Goal: Task Accomplishment & Management: Use online tool/utility

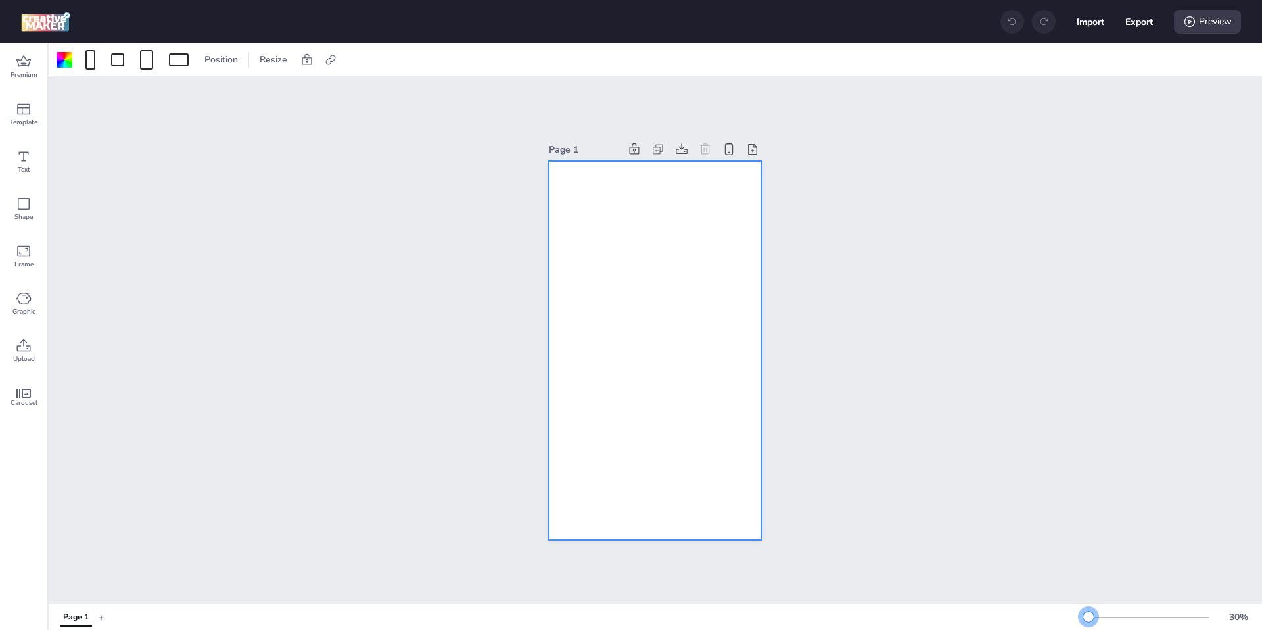
drag, startPoint x: 1103, startPoint y: 617, endPoint x: 1089, endPoint y: 618, distance: 14.5
click at [1089, 618] on div at bounding box center [1088, 616] width 11 height 11
click at [68, 64] on div at bounding box center [65, 60] width 16 height 16
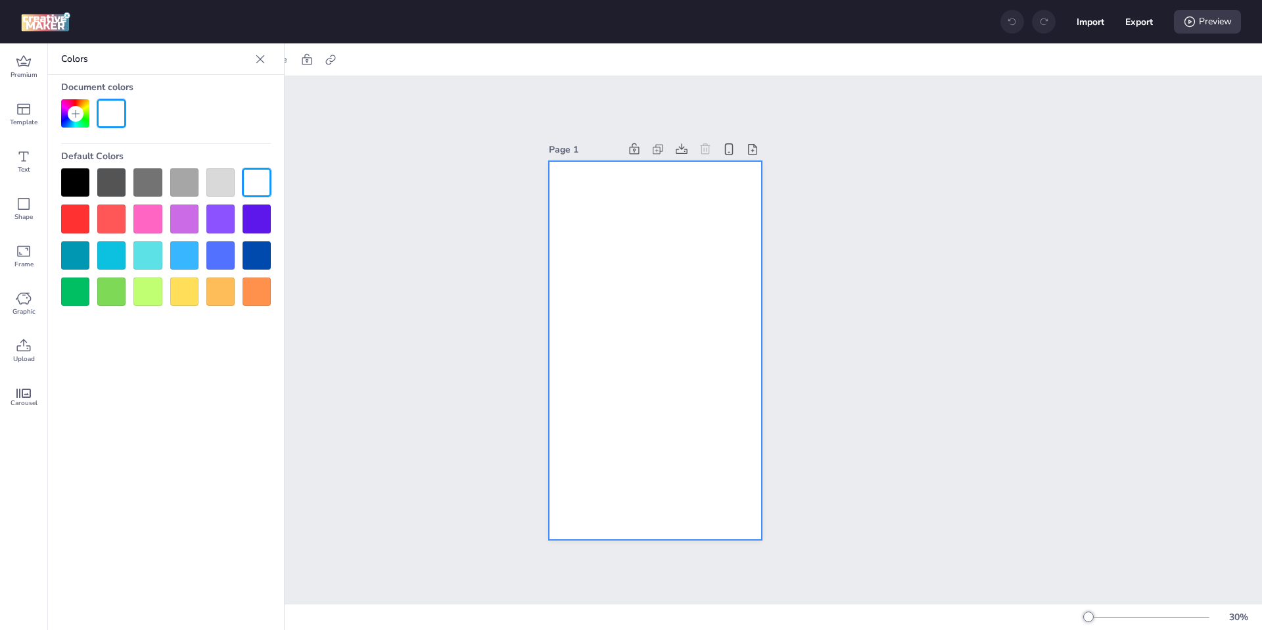
click at [84, 178] on div at bounding box center [75, 182] width 28 height 28
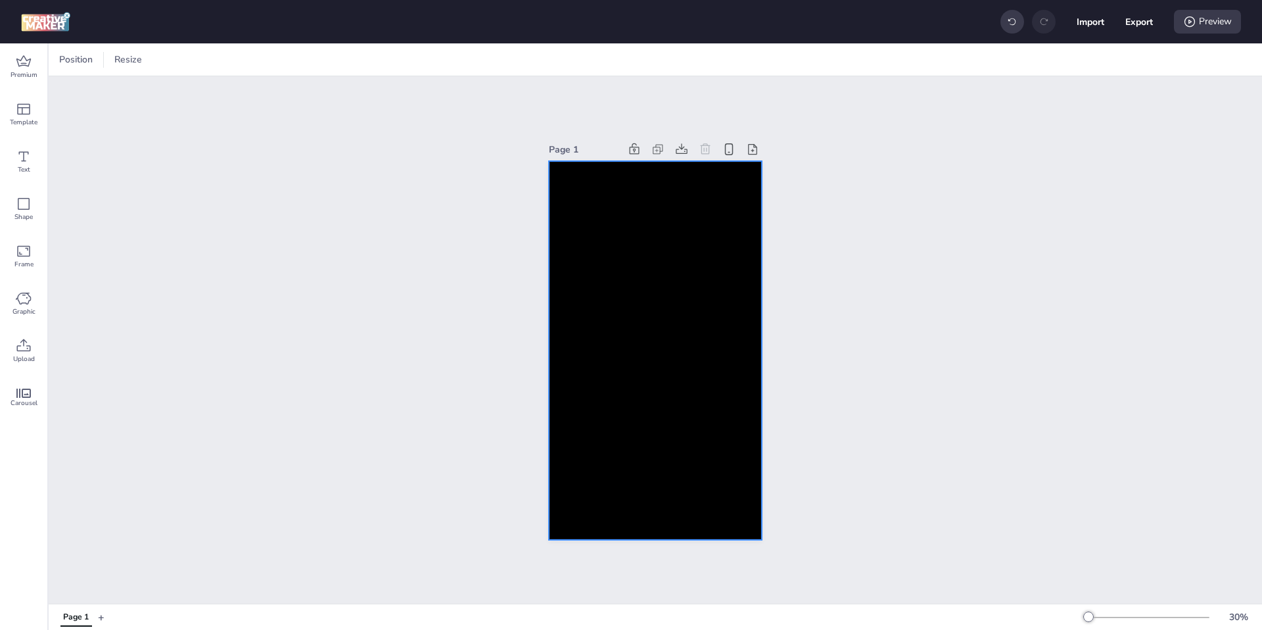
click at [619, 268] on div at bounding box center [655, 350] width 213 height 379
click at [329, 60] on icon at bounding box center [330, 59] width 13 height 13
click at [193, 93] on icon at bounding box center [197, 92] width 9 height 7
click at [193, 94] on input "Activate hyperlink" at bounding box center [195, 98] width 9 height 9
checkbox input "true"
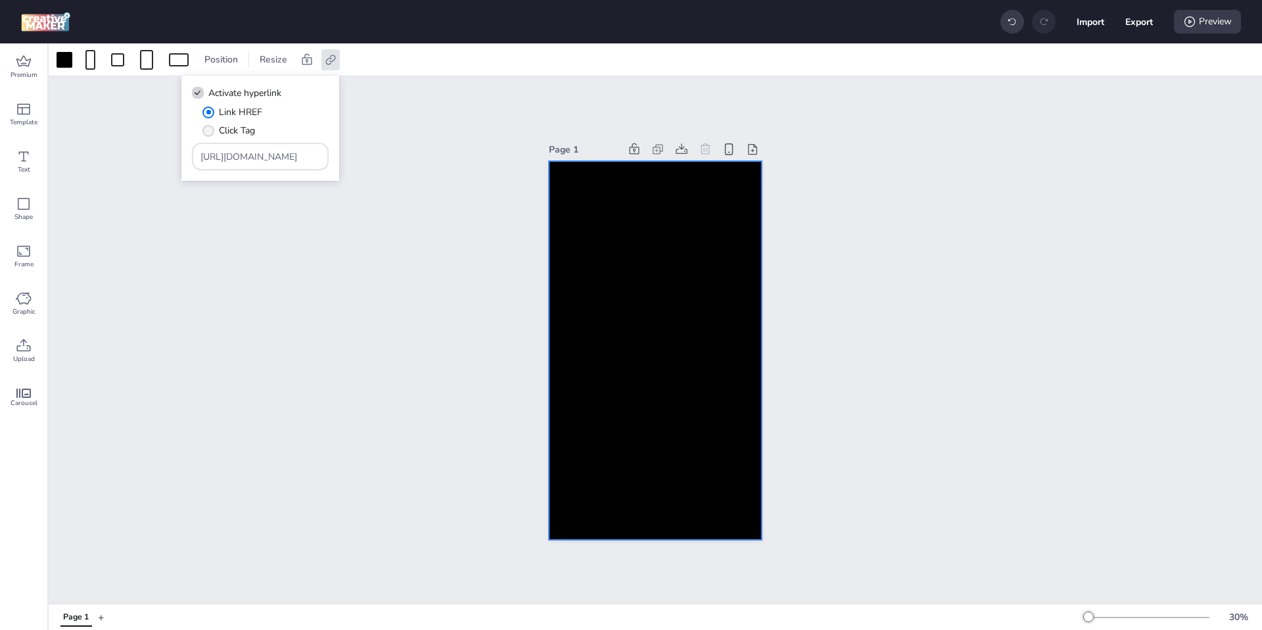
click at [209, 128] on span "" at bounding box center [208, 131] width 12 height 12
click at [209, 131] on input "Click Tag" at bounding box center [206, 135] width 9 height 9
radio input "true"
drag, startPoint x: 293, startPoint y: 159, endPoint x: 132, endPoint y: 156, distance: 160.5
click at [132, 156] on body "Import Export Preview Premium Template Text Shape Frame Graphic Upload Carousel…" at bounding box center [631, 315] width 1262 height 630
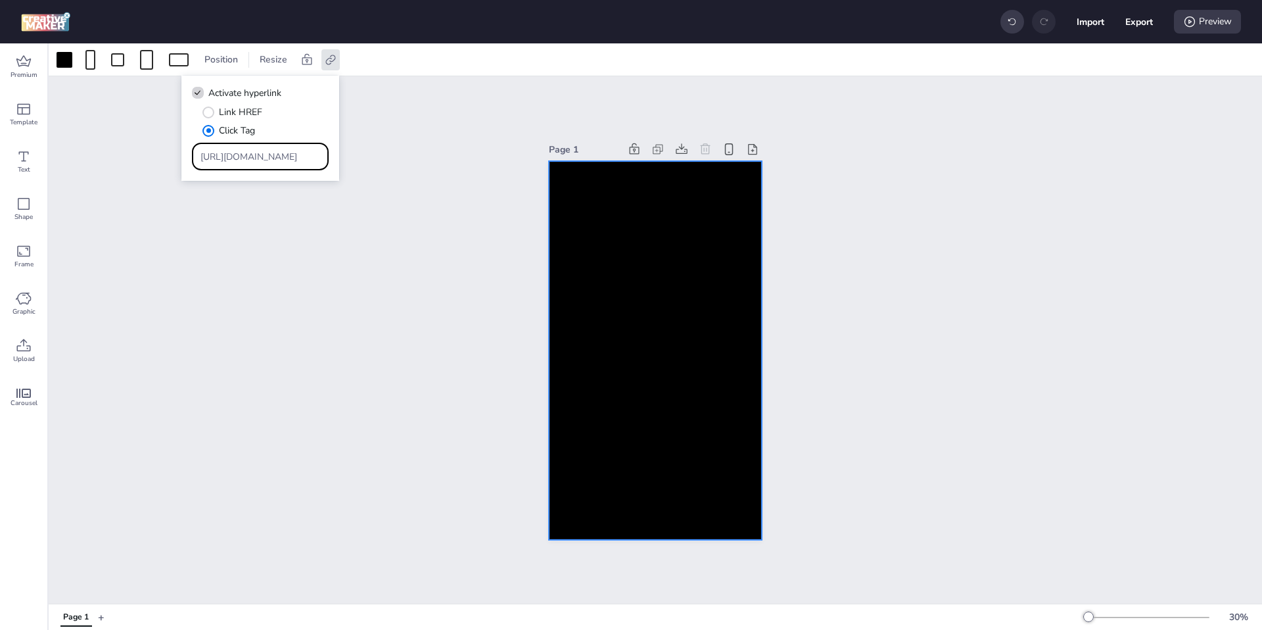
paste input "ww.energyclub.cl/compra-tu-plan/267?utm_source=wortise&utm_medium=wortise&utm_c…"
type input "https://www.energyclub.cl/compra-tu-plan/267?utm_source=wortise&utm_medium=wort…"
click at [208, 266] on div "Page 1" at bounding box center [656, 339] width 1214 height 527
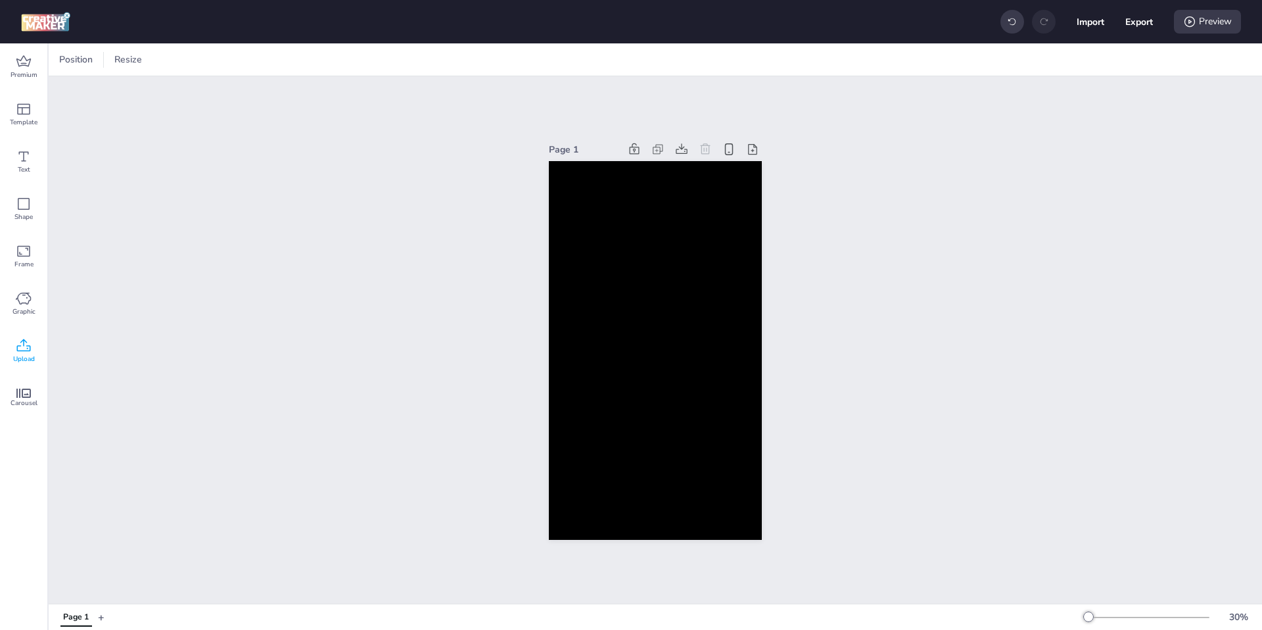
click at [23, 339] on icon at bounding box center [24, 346] width 16 height 16
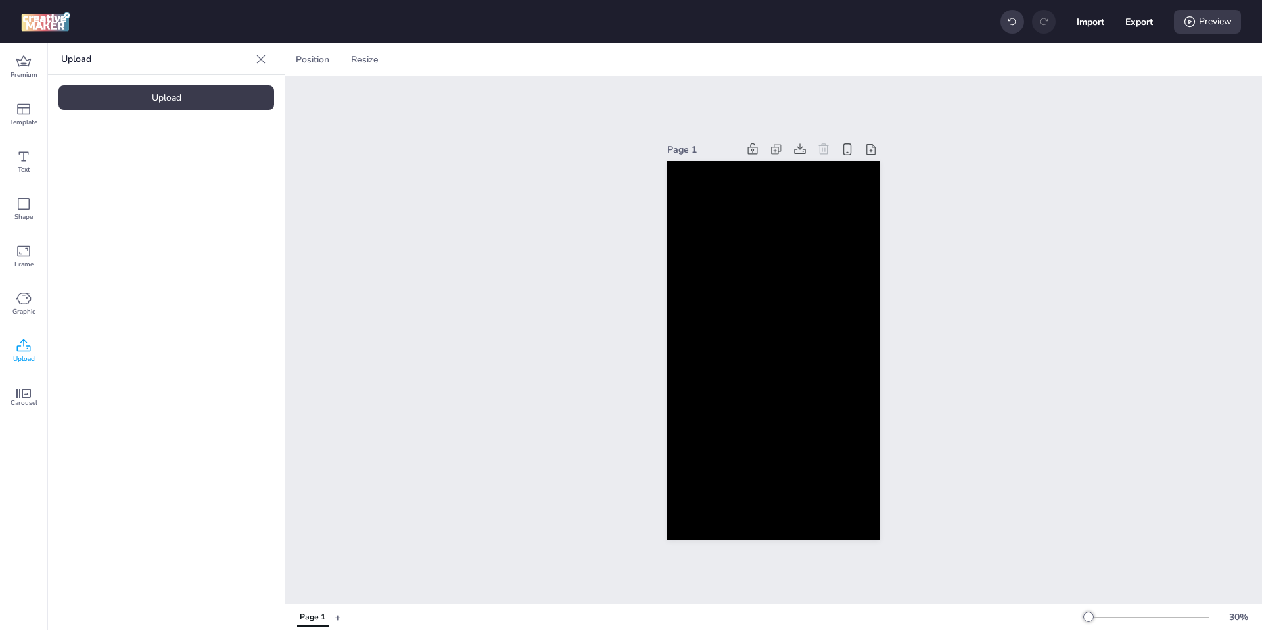
click at [135, 98] on div "Upload" at bounding box center [167, 97] width 216 height 24
click at [185, 98] on div "Upload" at bounding box center [167, 97] width 216 height 24
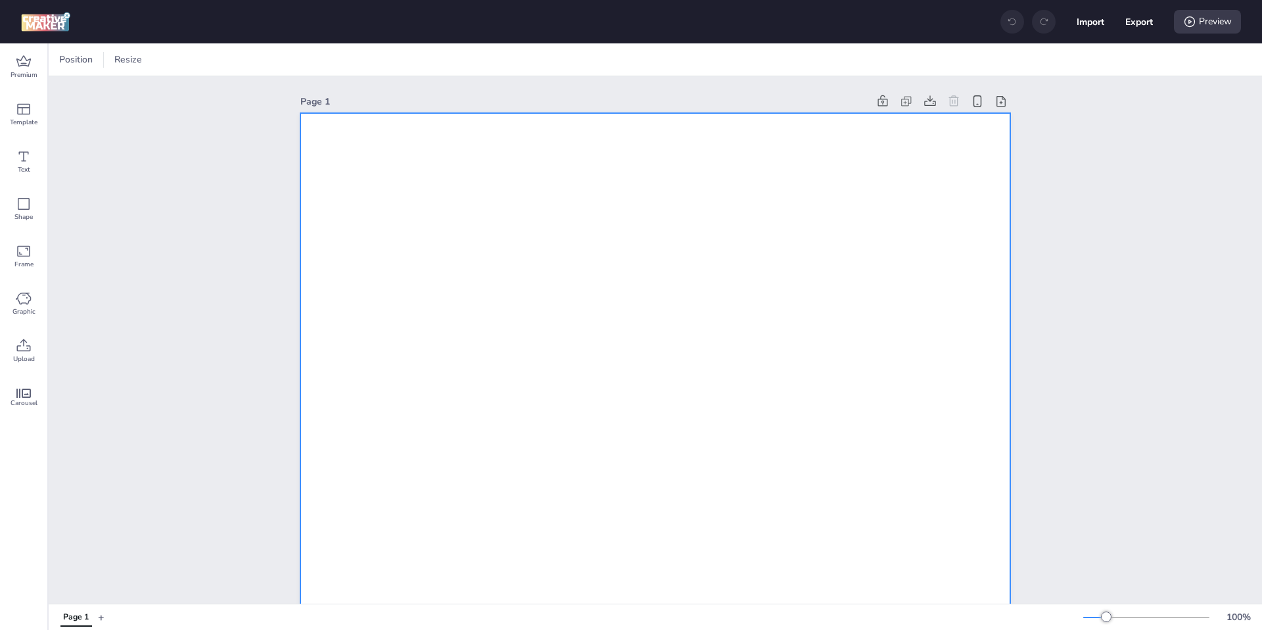
click at [38, 358] on div "Upload" at bounding box center [23, 350] width 47 height 47
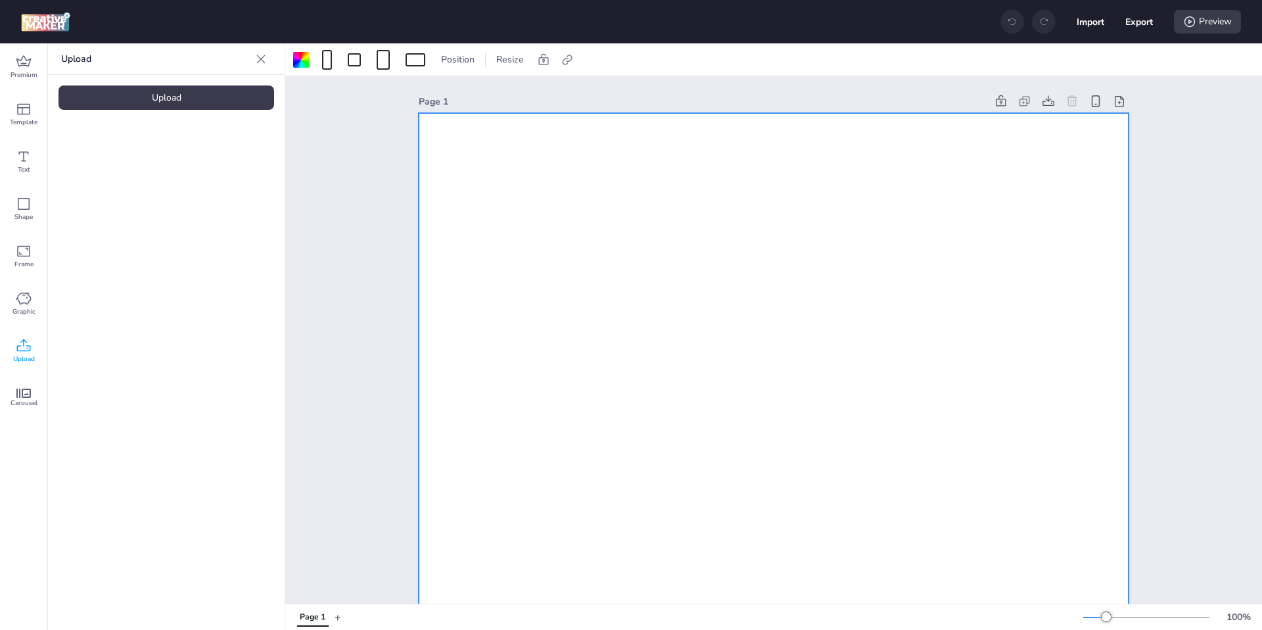
click at [167, 89] on div "Upload" at bounding box center [167, 97] width 216 height 24
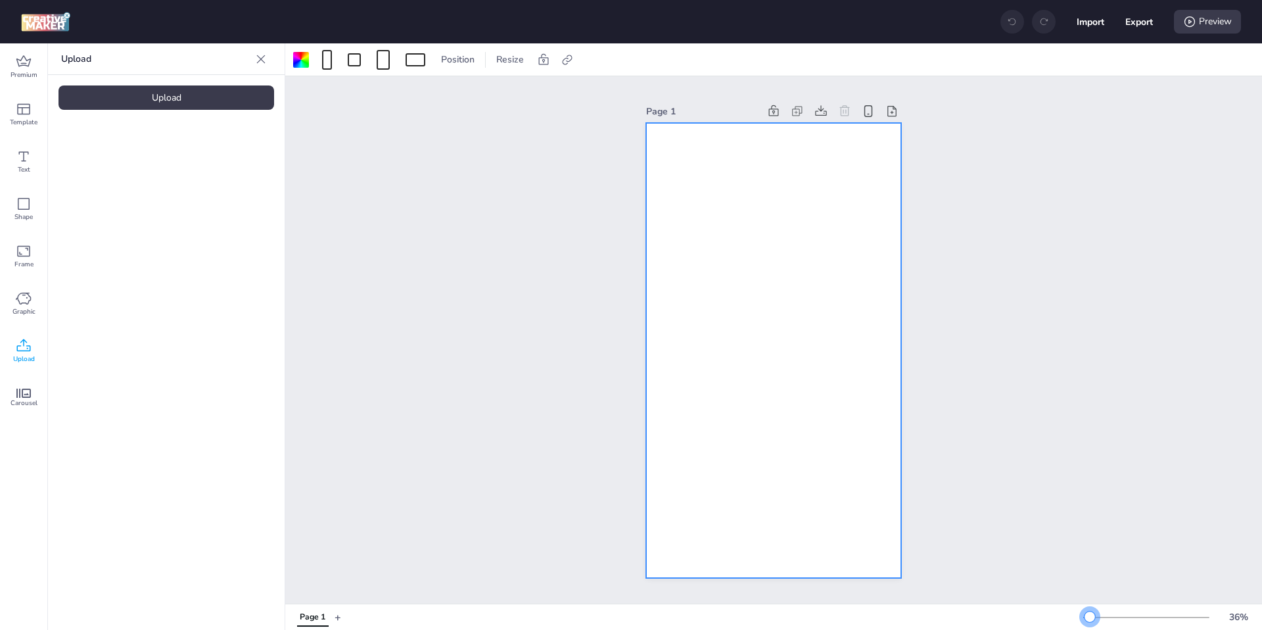
drag, startPoint x: 1106, startPoint y: 617, endPoint x: 1090, endPoint y: 618, distance: 15.8
click at [1090, 618] on div at bounding box center [1090, 616] width 11 height 11
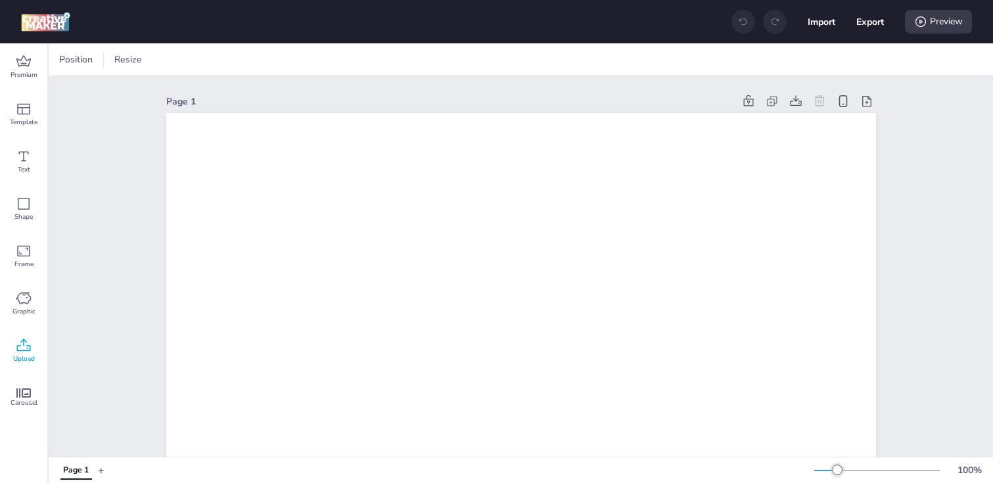
click at [28, 348] on icon at bounding box center [24, 345] width 14 height 12
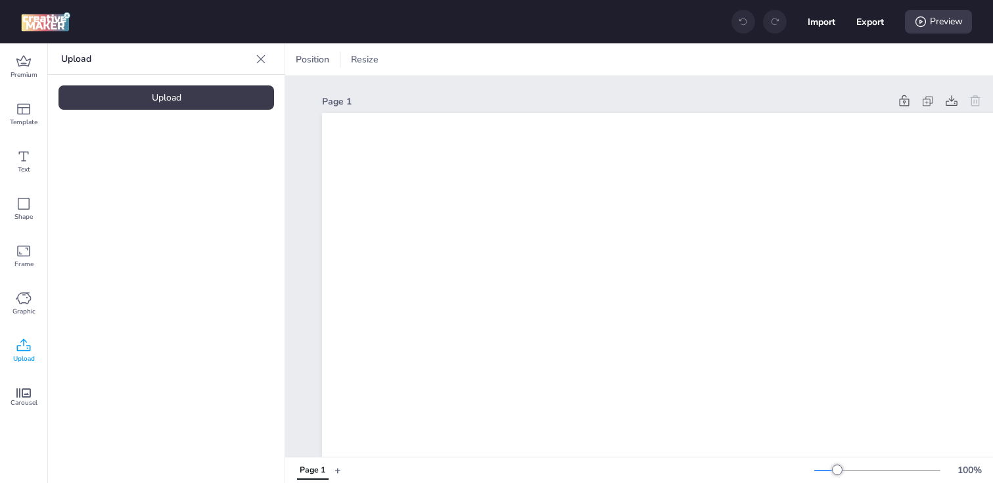
click at [166, 91] on div "Upload" at bounding box center [167, 97] width 216 height 24
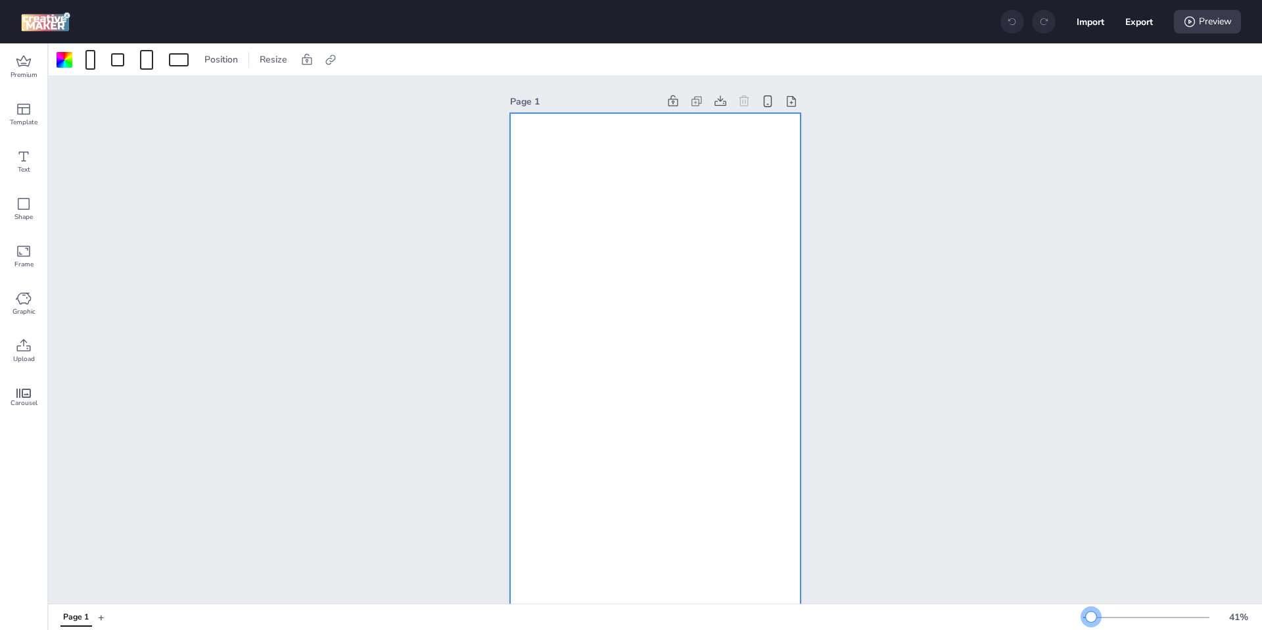
drag, startPoint x: 1105, startPoint y: 617, endPoint x: 1091, endPoint y: 617, distance: 13.8
click at [1091, 617] on div at bounding box center [1091, 616] width 11 height 11
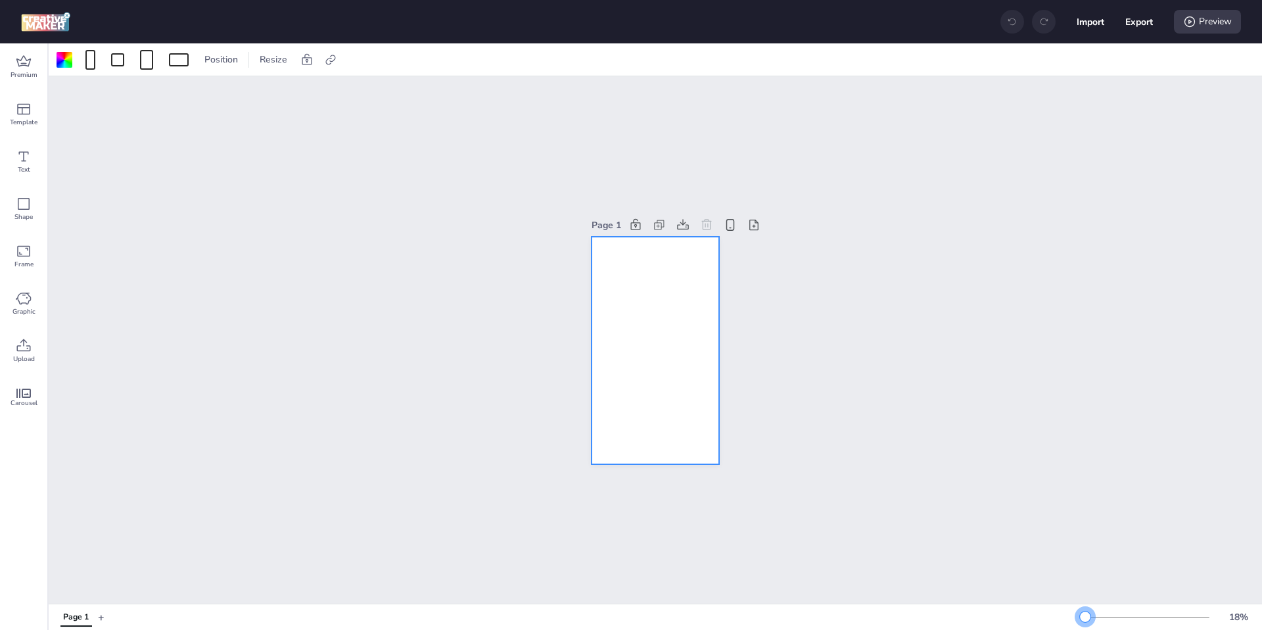
drag, startPoint x: 1091, startPoint y: 617, endPoint x: 1078, endPoint y: 617, distance: 13.8
click at [1080, 617] on div at bounding box center [1085, 616] width 11 height 11
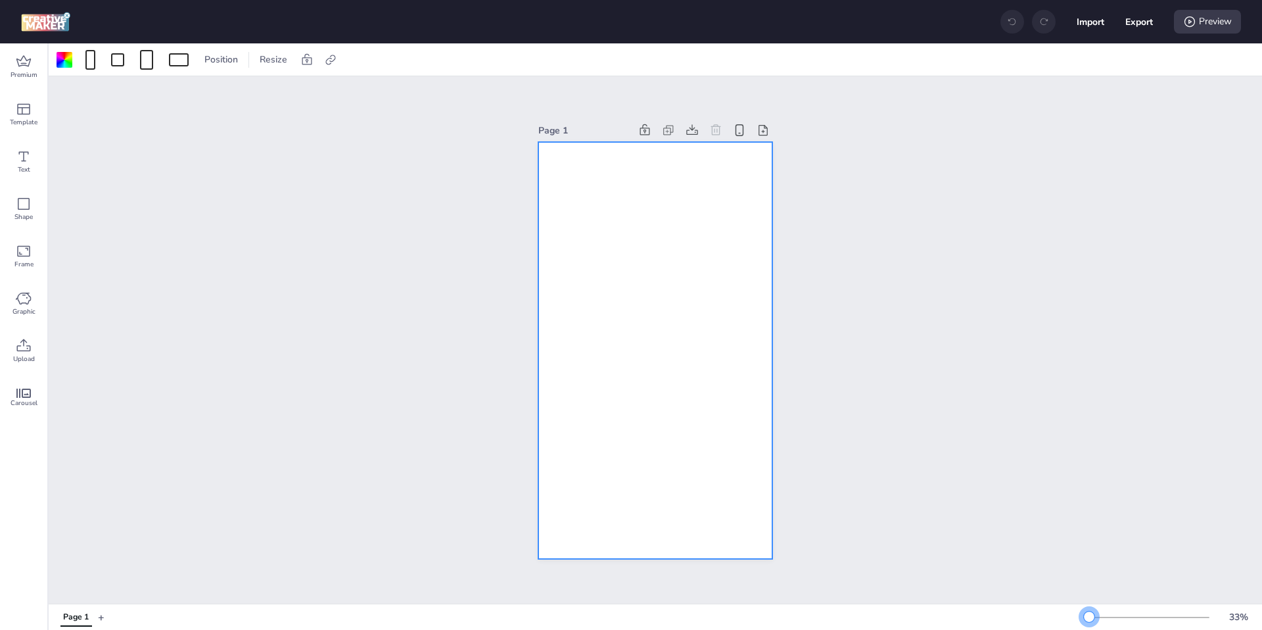
click at [1089, 617] on div at bounding box center [1089, 616] width 11 height 11
click at [62, 57] on div at bounding box center [65, 60] width 16 height 16
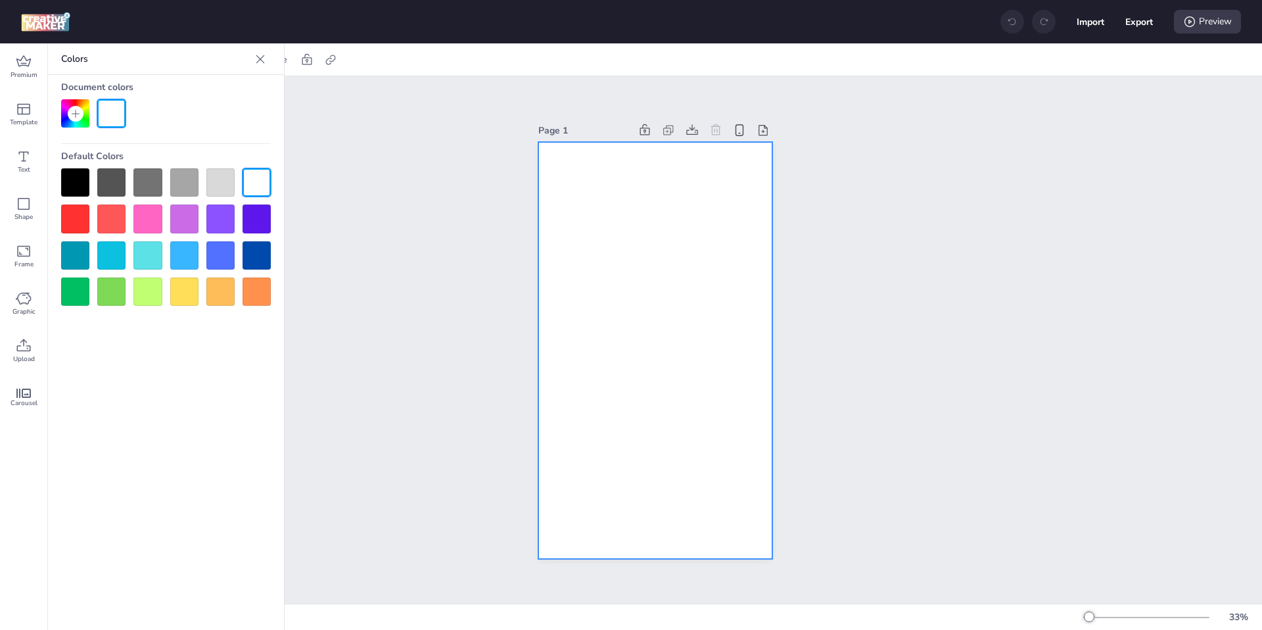
click at [83, 178] on div at bounding box center [75, 182] width 28 height 28
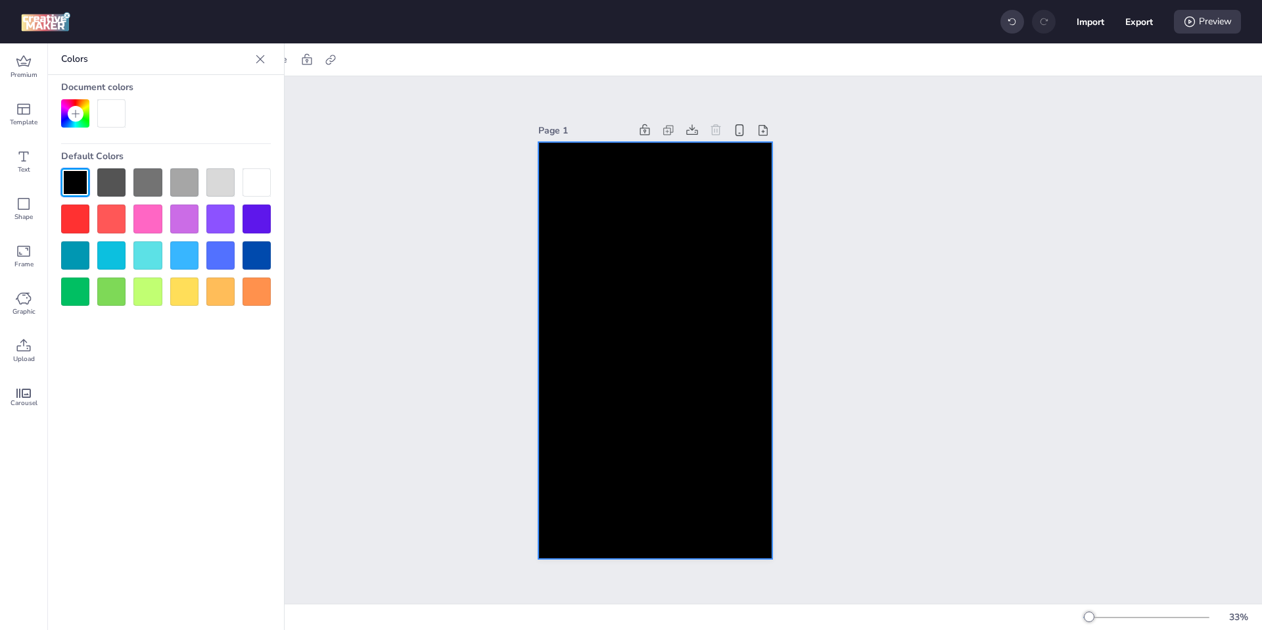
click at [604, 209] on div at bounding box center [655, 350] width 234 height 417
click at [321, 62] on div at bounding box center [330, 59] width 18 height 21
click at [233, 96] on span "Activate hyperlink" at bounding box center [244, 93] width 73 height 14
click at [200, 96] on input "Activate hyperlink" at bounding box center [195, 98] width 9 height 9
checkbox input "true"
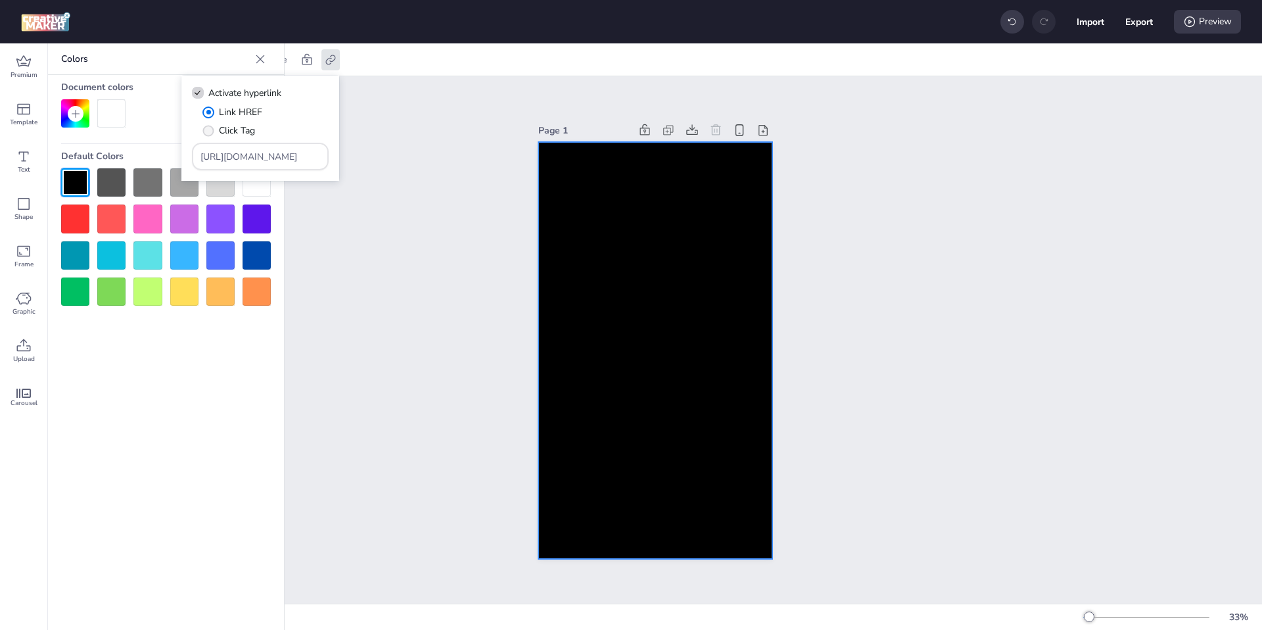
click at [235, 134] on span "Click Tag" at bounding box center [237, 131] width 36 height 14
click at [210, 134] on input "Click Tag" at bounding box center [206, 135] width 9 height 9
radio input "true"
click at [304, 158] on input "https://wortise.com" at bounding box center [261, 157] width 120 height 14
drag, startPoint x: 304, startPoint y: 158, endPoint x: 134, endPoint y: 156, distance: 169.6
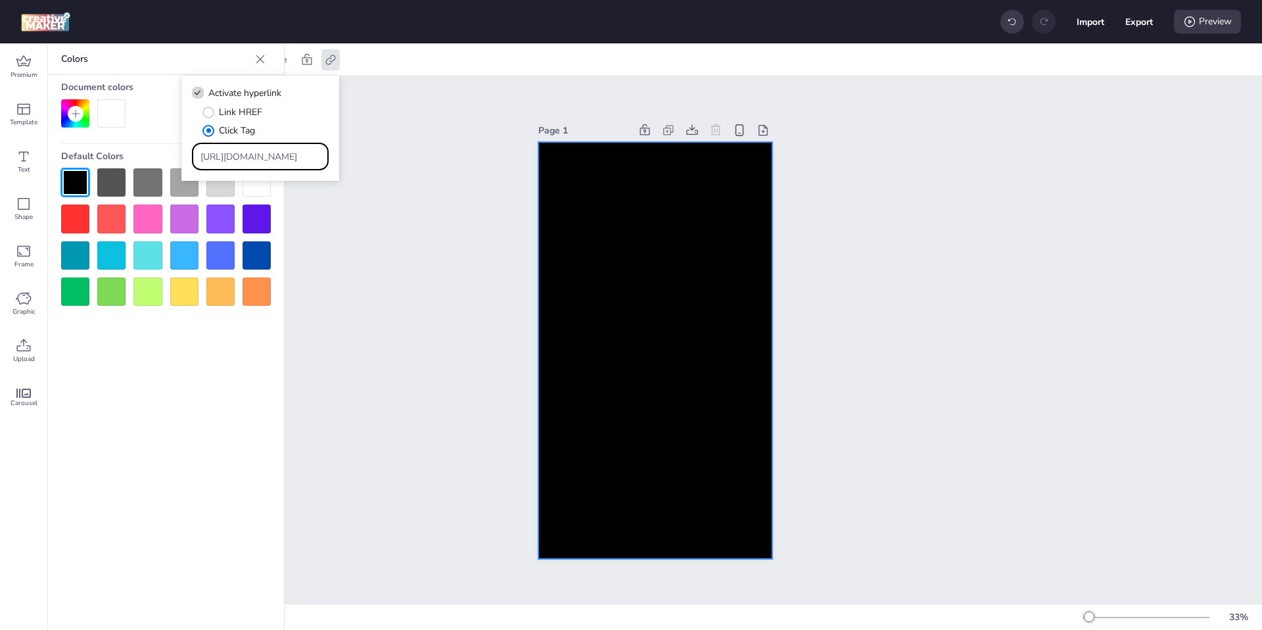
click at [134, 156] on body "Import Export Preview Premium Template Text Shape Frame Graphic Upload Carousel…" at bounding box center [631, 315] width 1262 height 630
paste input "https://www.energyclub.cl/compra-tu-plan/267?utm_source=wortise&utm_medium=wort…"
type input "https://www.energyclub.cl/compra-tu-plan/267?utm_source=wortise&utm_medium=wort…"
click at [379, 308] on div "Page 1" at bounding box center [656, 339] width 1214 height 527
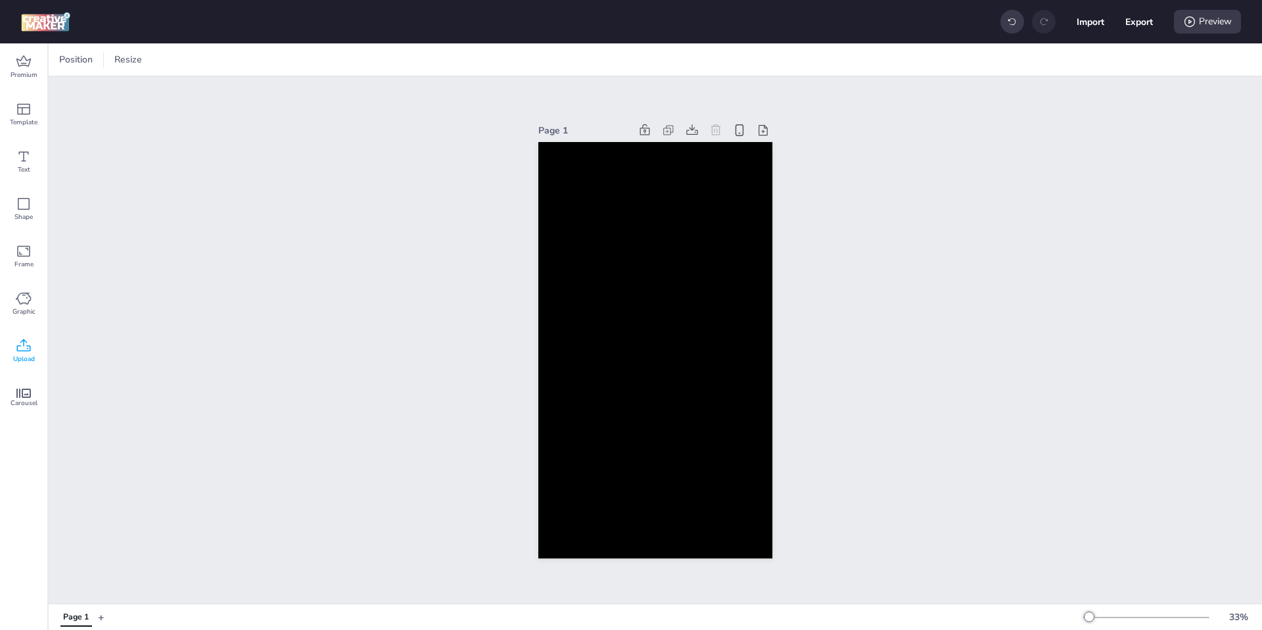
click at [24, 348] on icon at bounding box center [24, 346] width 16 height 16
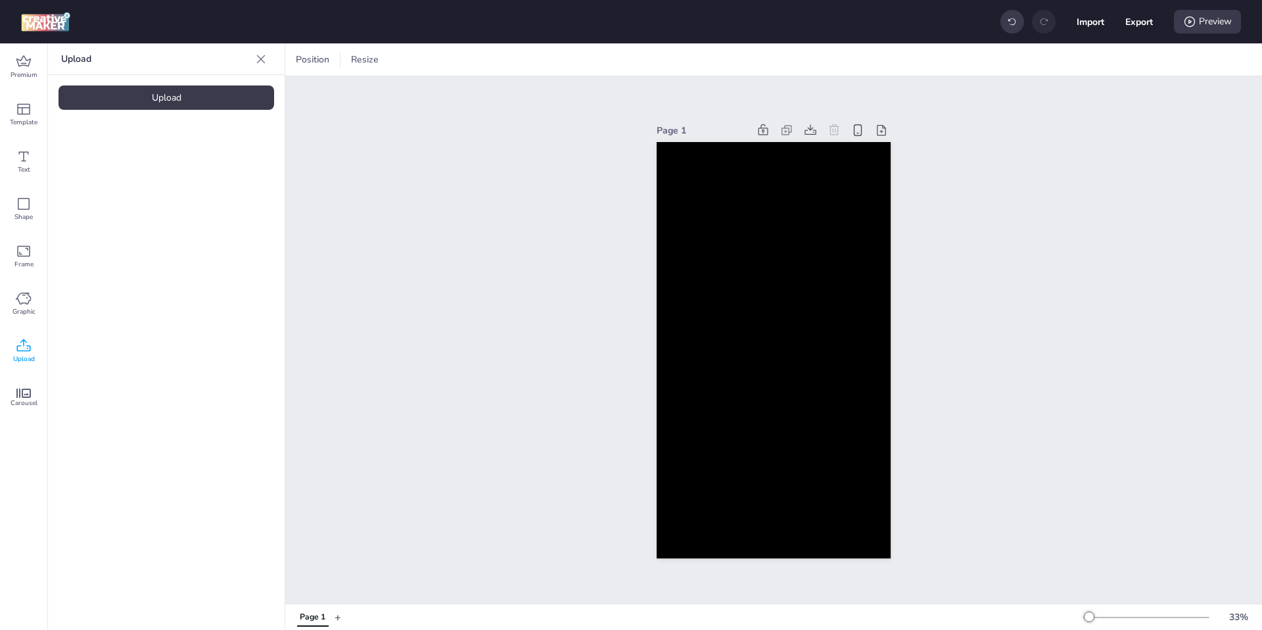
click at [129, 95] on div "Upload" at bounding box center [167, 97] width 216 height 24
click at [110, 187] on video at bounding box center [111, 183] width 105 height 53
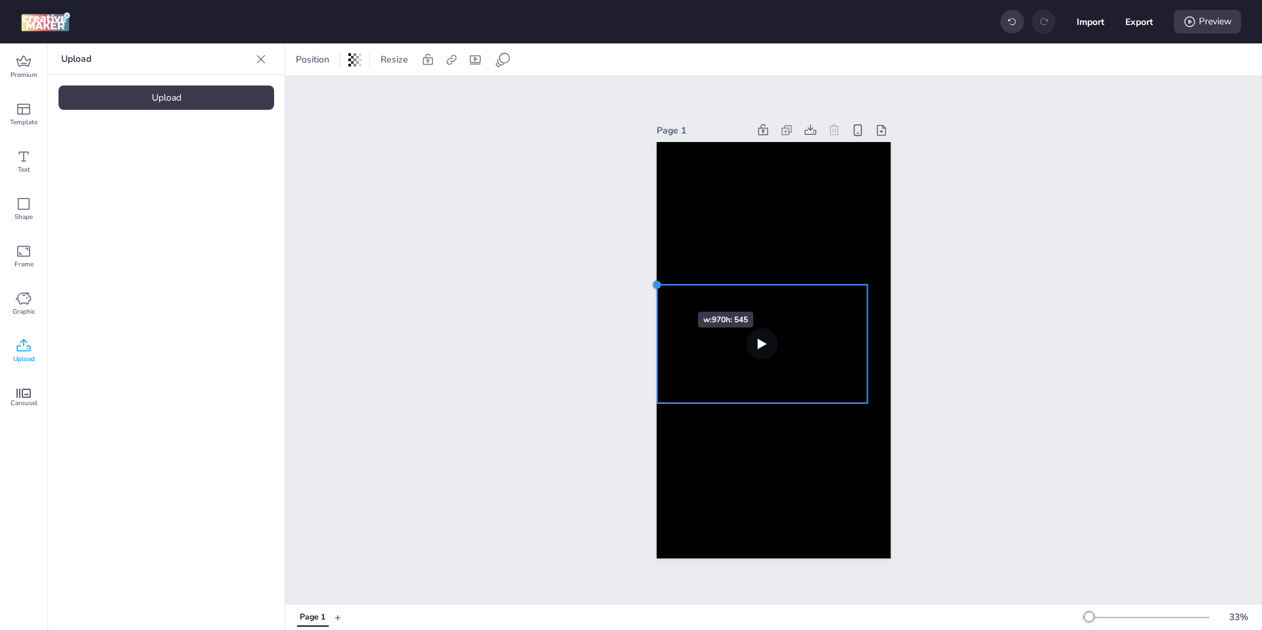
drag, startPoint x: 682, startPoint y: 299, endPoint x: 659, endPoint y: 288, distance: 25.6
click at [659, 288] on div at bounding box center [657, 284] width 11 height 11
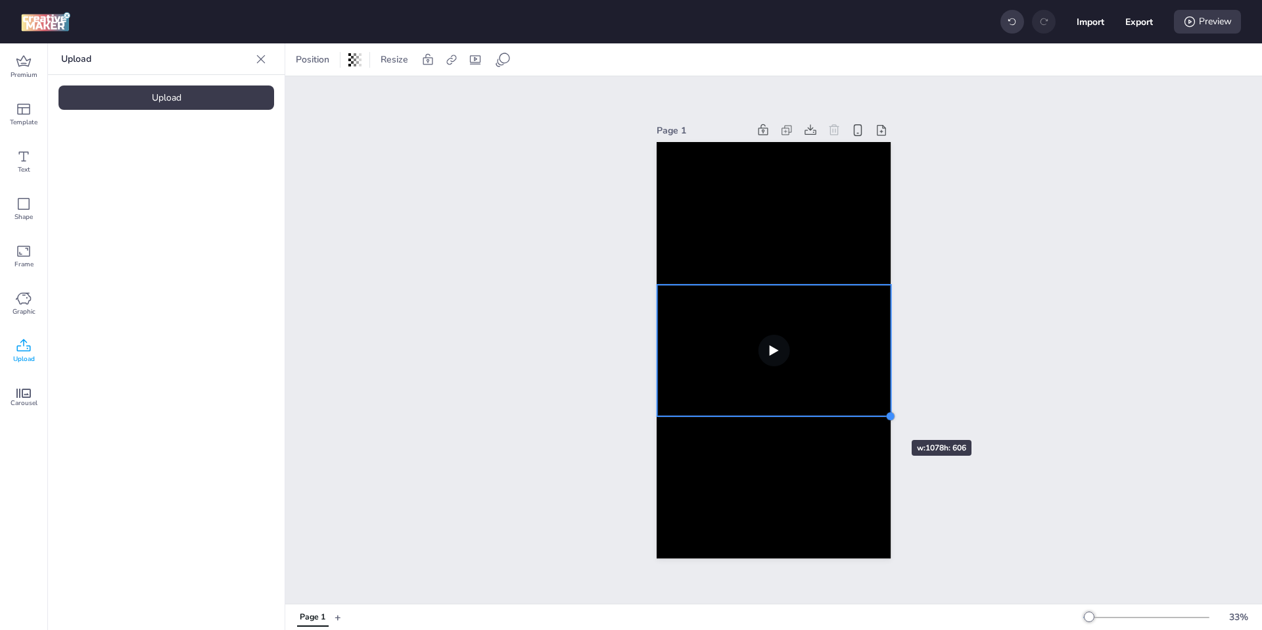
drag, startPoint x: 868, startPoint y: 403, endPoint x: 872, endPoint y: 416, distance: 13.9
click at [872, 416] on div at bounding box center [774, 350] width 234 height 417
click at [454, 64] on icon at bounding box center [451, 59] width 13 height 13
click at [396, 91] on span "Activate hyperlink" at bounding box center [365, 93] width 73 height 14
click at [321, 94] on input "Activate hyperlink" at bounding box center [316, 98] width 9 height 9
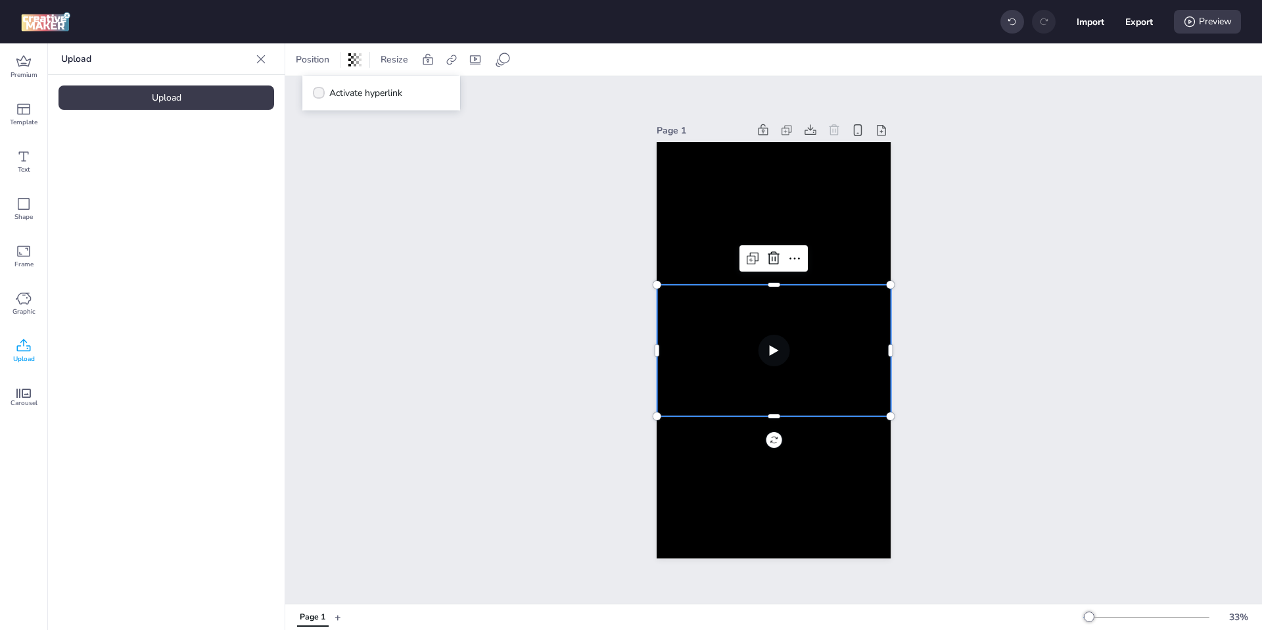
checkbox input "true"
click at [346, 135] on span "Click Tag" at bounding box center [358, 131] width 36 height 14
click at [331, 135] on input "Click Tag" at bounding box center [327, 135] width 9 height 9
radio input "true"
click at [371, 156] on input "Type URL" at bounding box center [381, 157] width 120 height 14
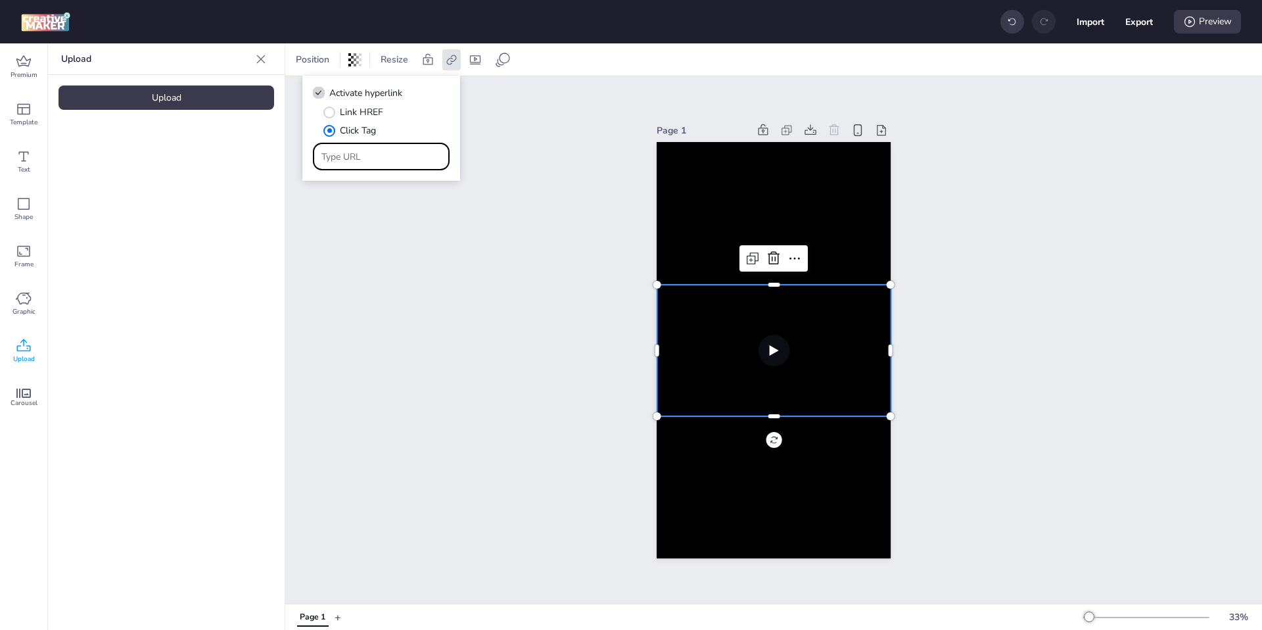
paste input "https://www.energyclub.cl/compra-tu-plan/267?utm_source=wortise&utm_medium=wort…"
type input "https://www.energyclub.cl/compra-tu-plan/267?utm_source=wortise&utm_medium=wort…"
click at [490, 363] on div "Page 1" at bounding box center [773, 339] width 977 height 527
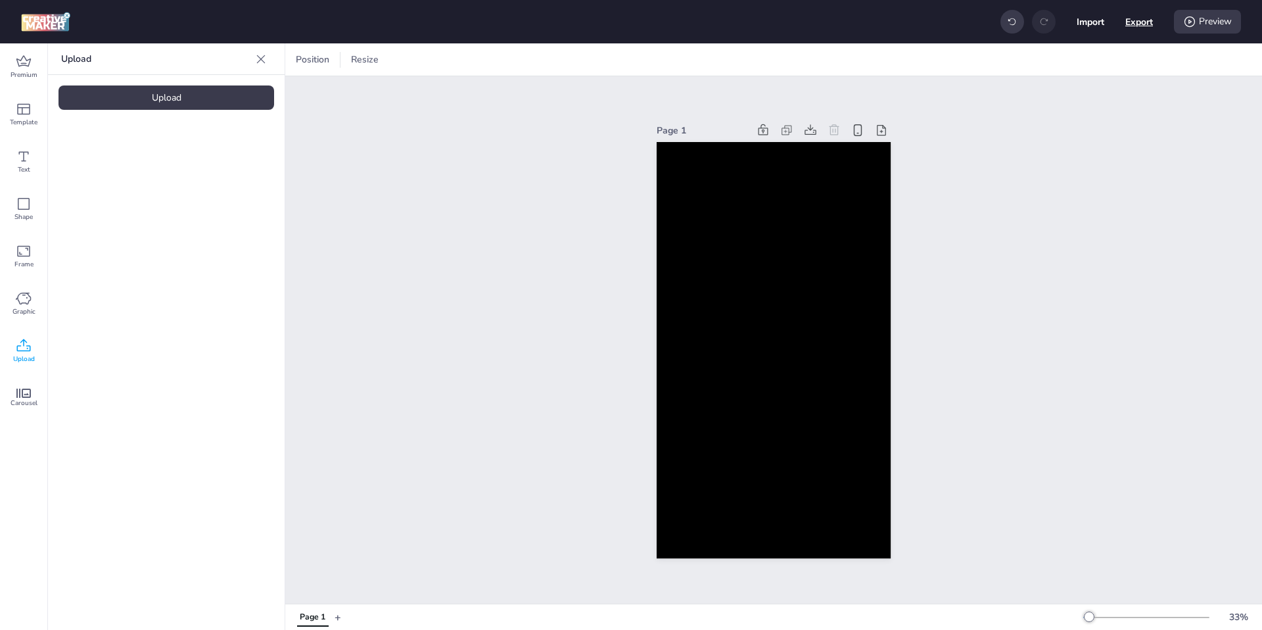
click at [1145, 19] on button "Export" at bounding box center [1140, 22] width 28 height 28
select select "html"
click at [1093, 101] on button "Download" at bounding box center [1081, 106] width 124 height 26
